Goal: Check status: Check status

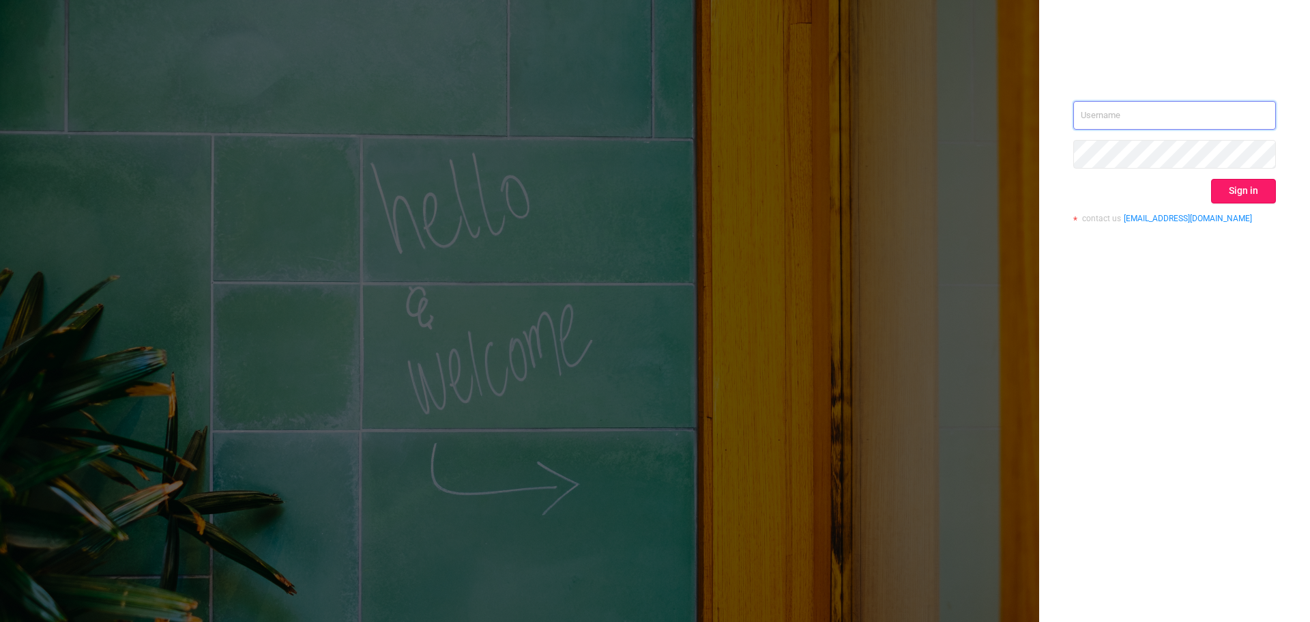
type input "rbelisha@mediaocean.com"
click at [1232, 193] on button "Sign in" at bounding box center [1243, 191] width 65 height 25
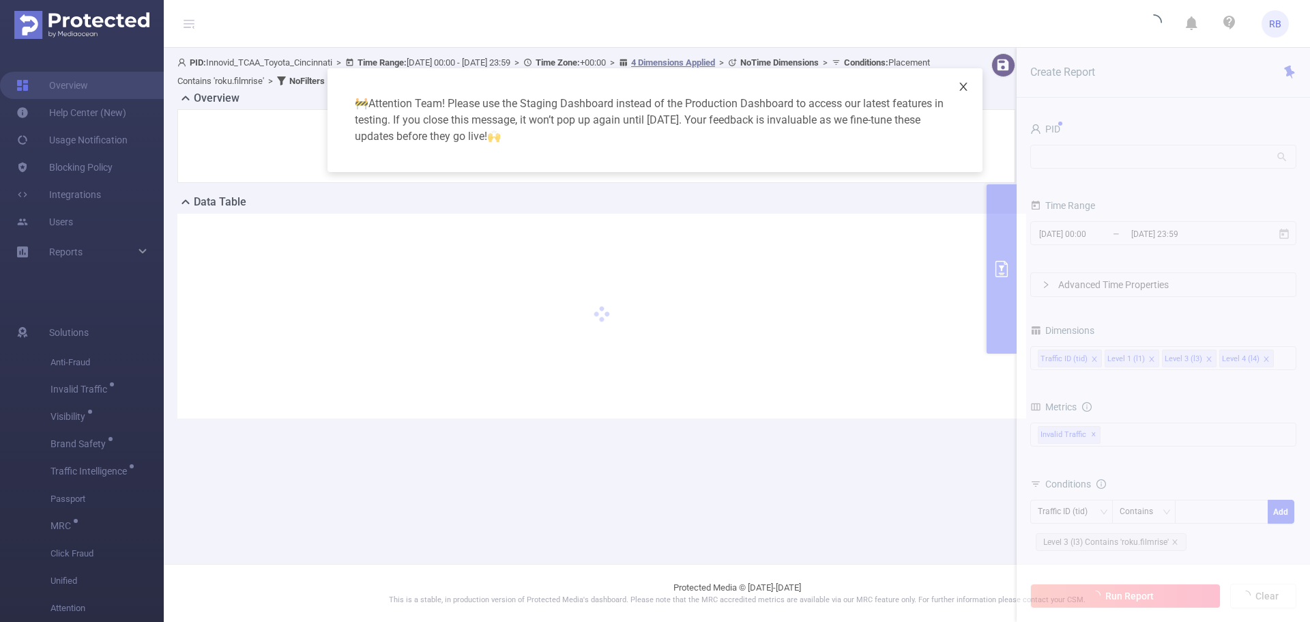
click at [961, 90] on icon "icon: close" at bounding box center [963, 86] width 11 height 11
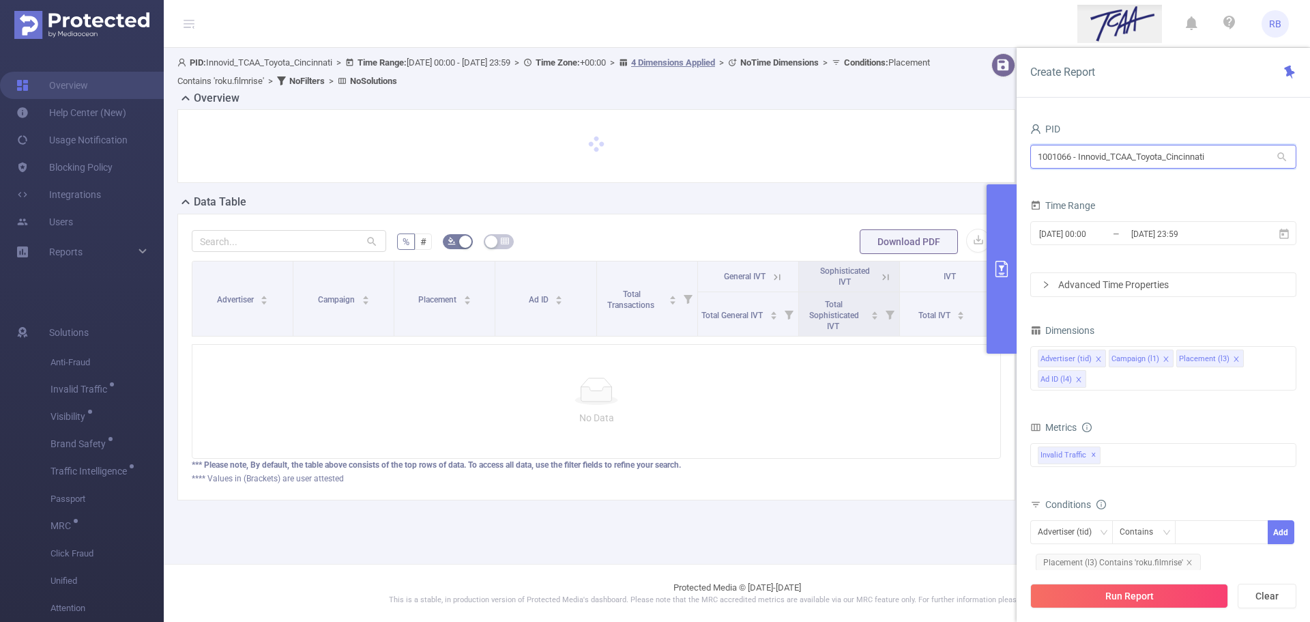
click at [1133, 158] on input "1001066 - Innovid_TCAA_Toyota_Cincinnati" at bounding box center [1163, 157] width 266 height 24
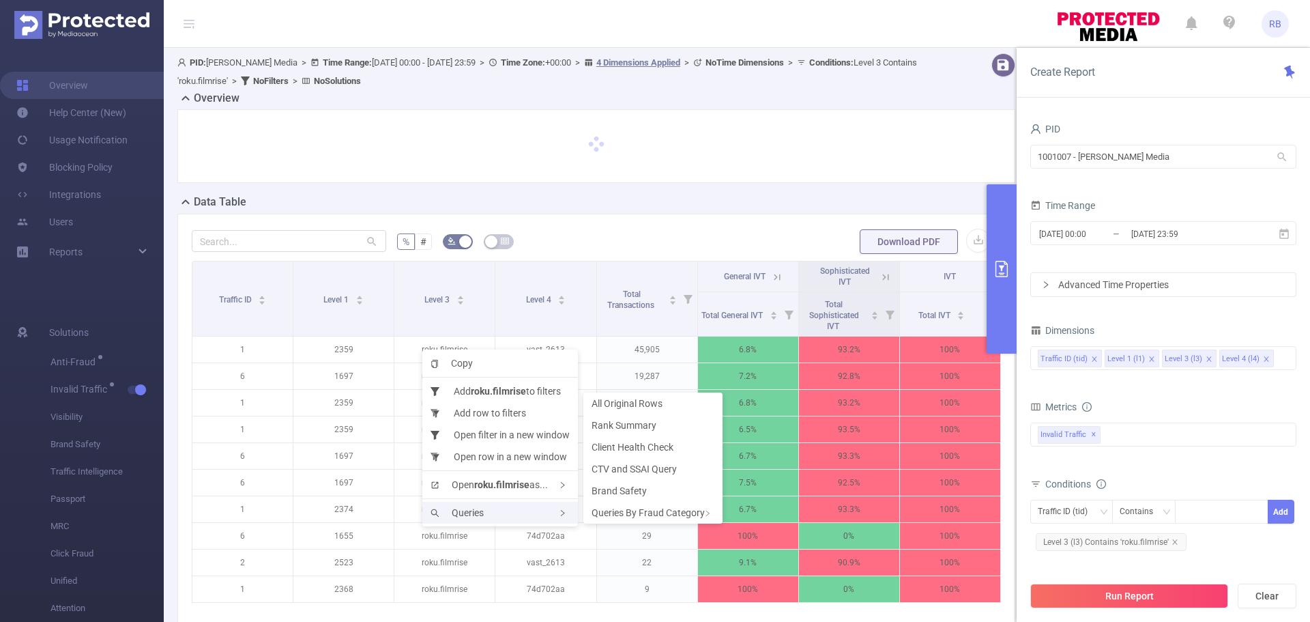
click at [492, 517] on div "Queries" at bounding box center [500, 512] width 156 height 22
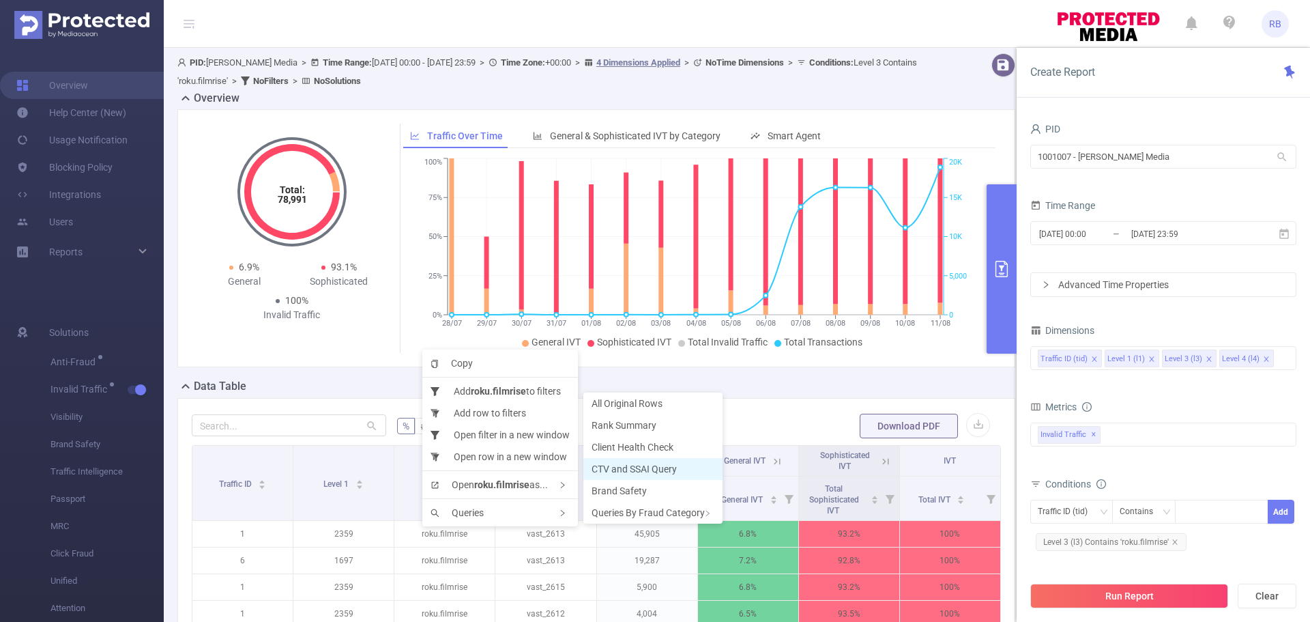
click at [650, 466] on span "CTV and SSAI Query" at bounding box center [634, 468] width 85 height 11
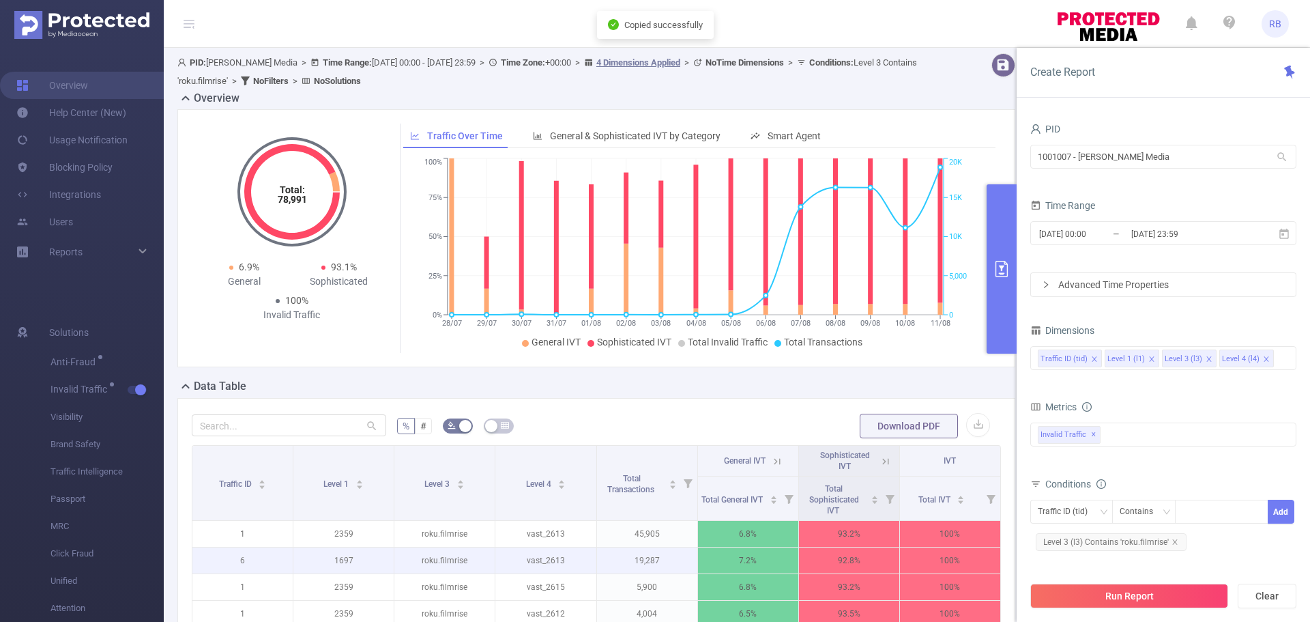
click at [394, 555] on p "roku.filmrise" at bounding box center [444, 560] width 100 height 26
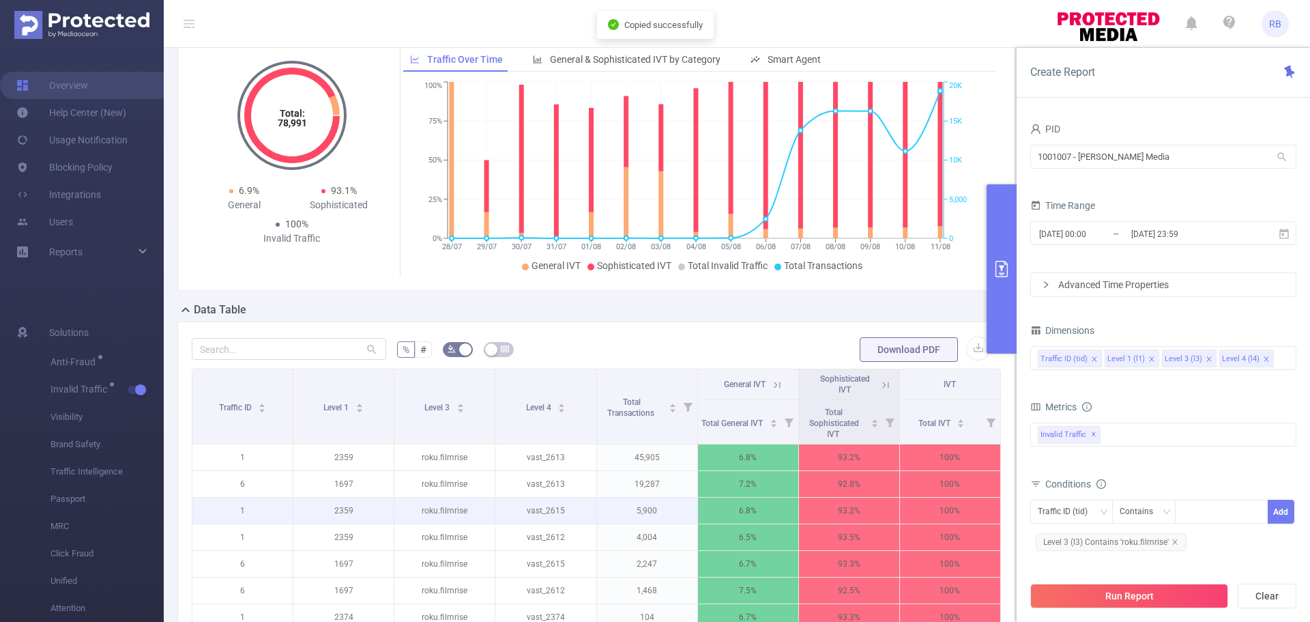
scroll to position [136, 0]
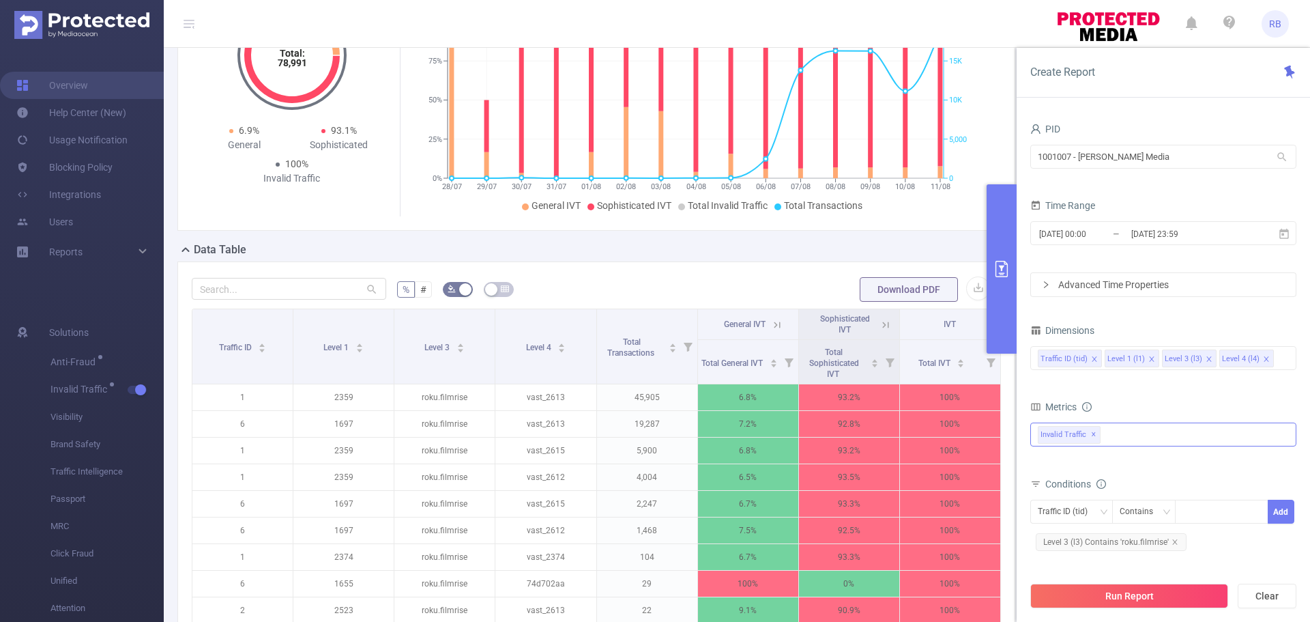
click at [1149, 426] on div "Invalid Traffic ✕" at bounding box center [1163, 434] width 266 height 24
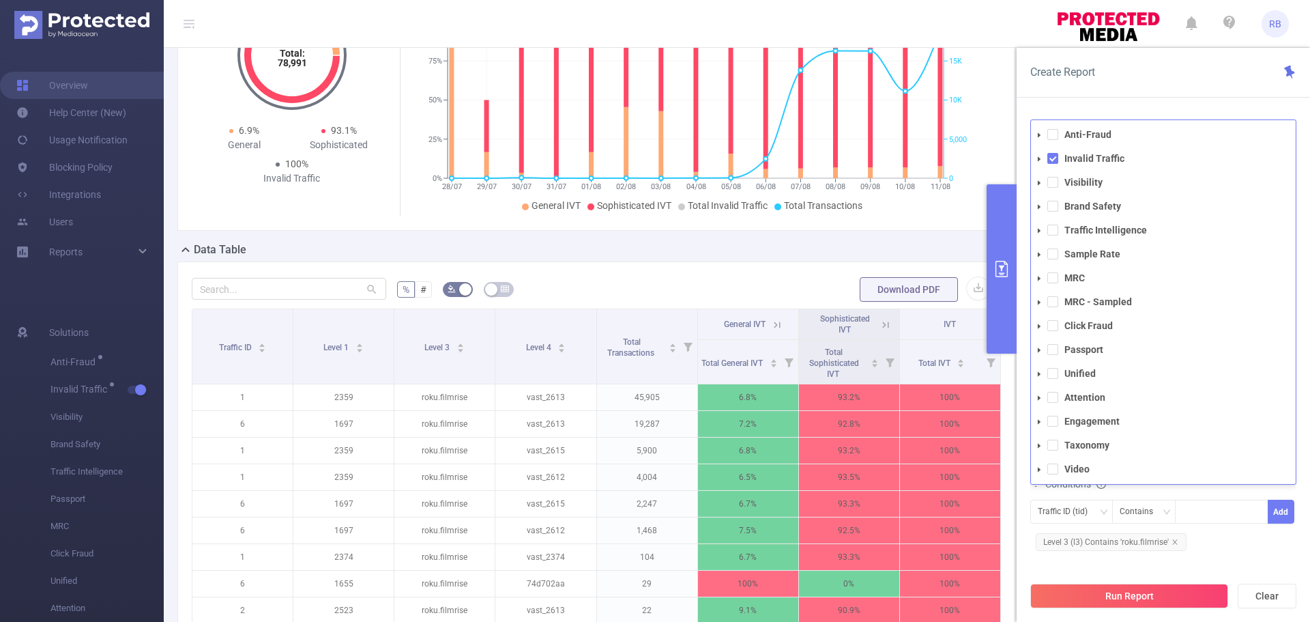
click at [1089, 113] on div "PID 1001007 - [PERSON_NAME] Media 1001007 - [PERSON_NAME] Media Time Range [DAT…" at bounding box center [1163, 376] width 293 height 540
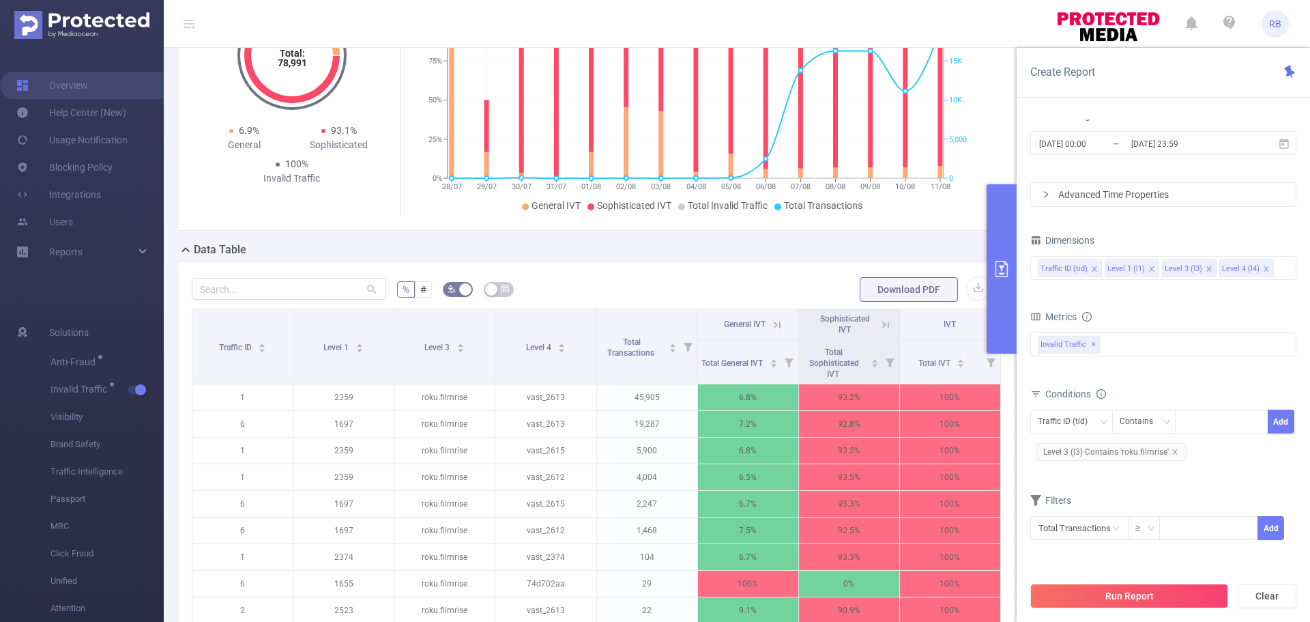
click at [1086, 158] on div "[DATE] 00:00 _ [DATE] 23:59" at bounding box center [1163, 144] width 266 height 32
click at [1085, 144] on input "[DATE] 00:00" at bounding box center [1093, 143] width 111 height 18
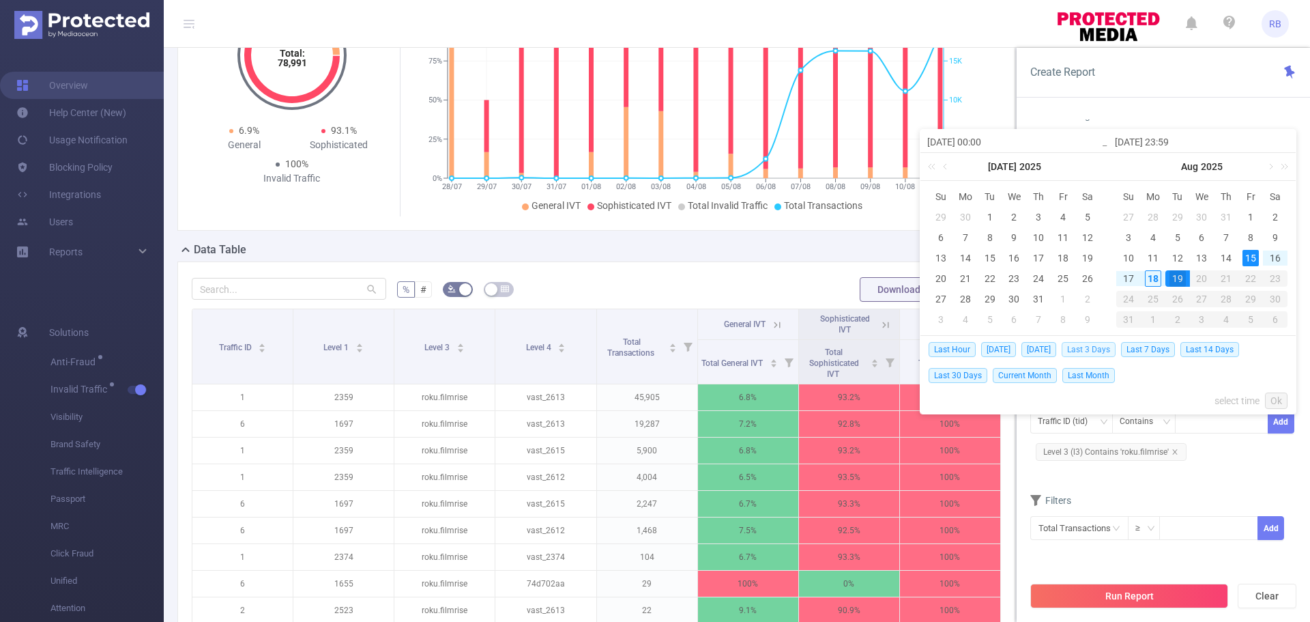
click at [1110, 347] on span "Last 3 Days" at bounding box center [1089, 349] width 54 height 15
type input "[DATE] 00:00"
type input "[DATE] 23:59"
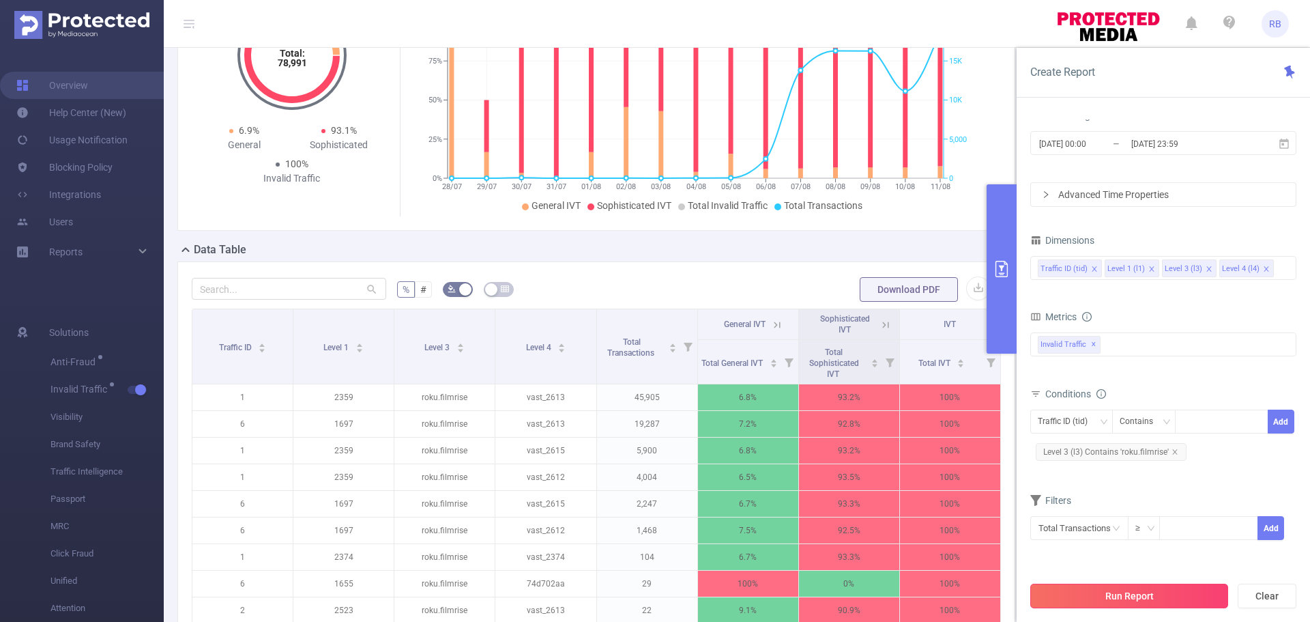
click at [1146, 594] on button "Run Report" at bounding box center [1129, 595] width 198 height 25
